Goal: Transaction & Acquisition: Purchase product/service

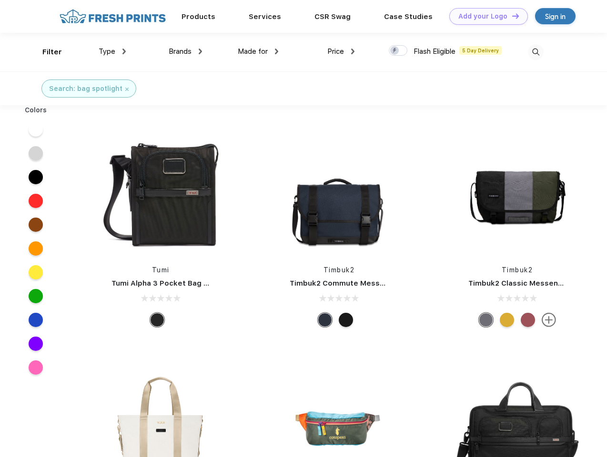
scroll to position [0, 0]
click at [485, 16] on link "Add your Logo Design Tool" at bounding box center [488, 16] width 79 height 17
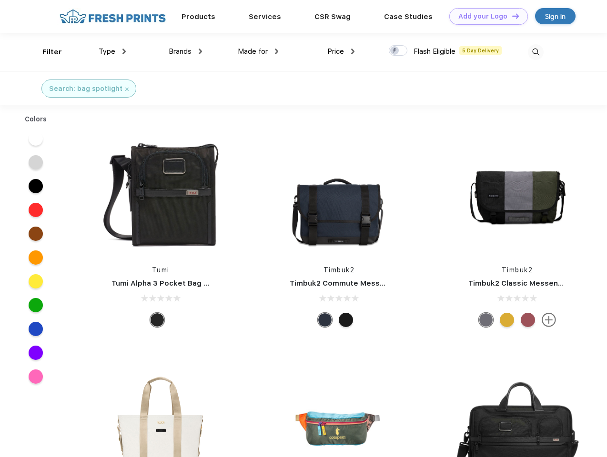
click at [0, 0] on div "Design Tool" at bounding box center [0, 0] width 0 height 0
click at [511, 16] on link "Add your Logo Design Tool" at bounding box center [488, 16] width 79 height 17
click at [46, 52] on div "Filter" at bounding box center [52, 52] width 20 height 11
click at [112, 51] on span "Type" at bounding box center [107, 51] width 17 height 9
click at [185, 51] on span "Brands" at bounding box center [180, 51] width 23 height 9
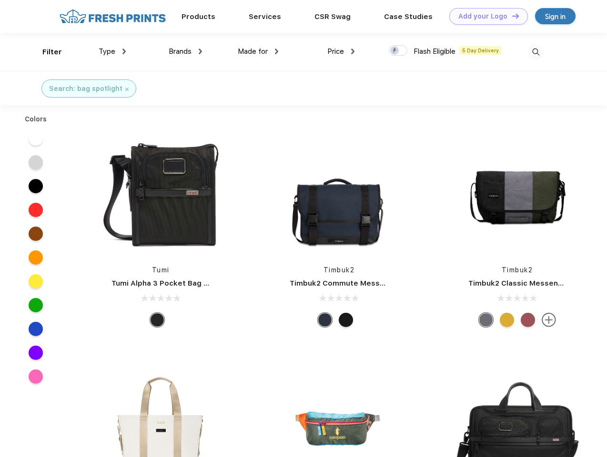
click at [258, 51] on span "Made for" at bounding box center [253, 51] width 30 height 9
click at [341, 51] on span "Price" at bounding box center [335, 51] width 17 height 9
click at [398, 51] on div at bounding box center [398, 50] width 19 height 10
click at [395, 51] on input "checkbox" at bounding box center [392, 48] width 6 height 6
click at [536, 52] on img at bounding box center [536, 52] width 16 height 16
